Goal: Communication & Community: Answer question/provide support

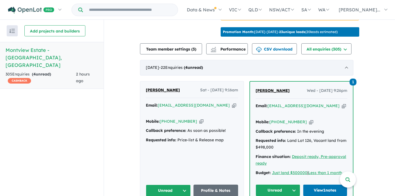
scroll to position [209, 0]
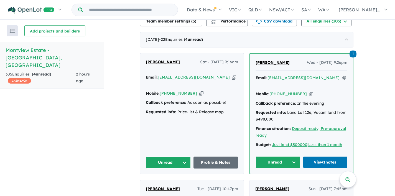
click at [186, 156] on button "Unread" at bounding box center [168, 162] width 45 height 12
click at [164, 182] on button "Assigned" at bounding box center [170, 188] width 48 height 13
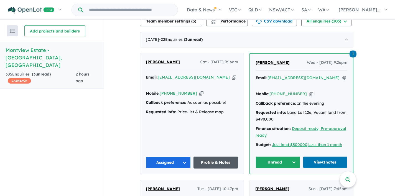
click at [218, 156] on link "Profile & Notes" at bounding box center [216, 162] width 45 height 12
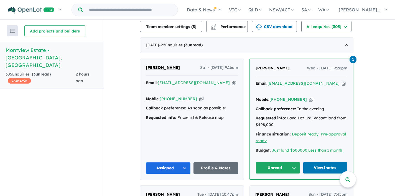
scroll to position [204, 0]
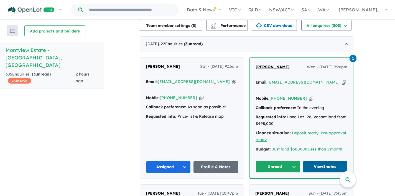
click at [327, 161] on link "View 1 notes" at bounding box center [325, 167] width 45 height 12
click at [294, 161] on button "Unread" at bounding box center [278, 167] width 45 height 12
click at [276, 186] on button "Assigned" at bounding box center [280, 192] width 48 height 13
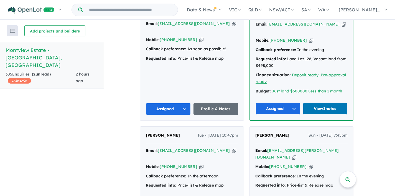
scroll to position [265, 0]
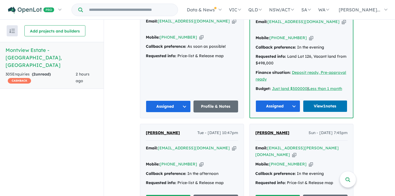
click at [294, 100] on button "Assigned" at bounding box center [278, 106] width 45 height 12
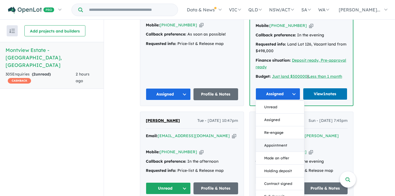
scroll to position [278, 0]
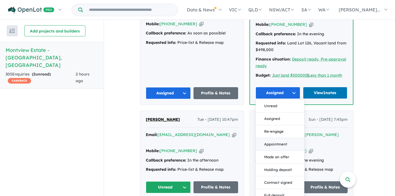
click at [282, 138] on button "Appointment" at bounding box center [280, 144] width 48 height 13
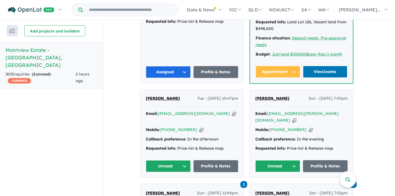
scroll to position [308, 0]
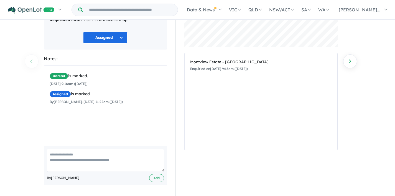
scroll to position [71, 0]
click at [65, 154] on textarea at bounding box center [105, 159] width 117 height 23
type textarea "*"
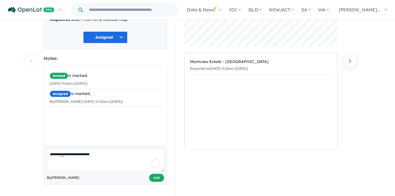
type textarea "**********"
click at [163, 179] on button "Add" at bounding box center [156, 178] width 15 height 8
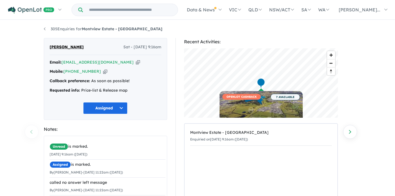
scroll to position [0, 0]
click at [136, 61] on icon "button" at bounding box center [138, 63] width 4 height 6
click at [136, 63] on icon "button" at bounding box center [138, 63] width 4 height 6
